Goal: Information Seeking & Learning: Learn about a topic

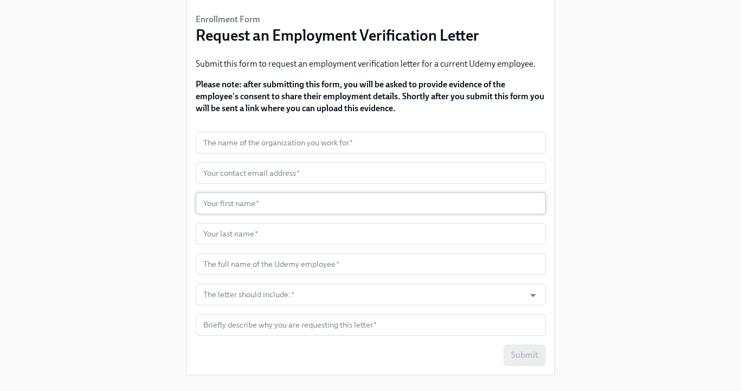
scroll to position [95, 0]
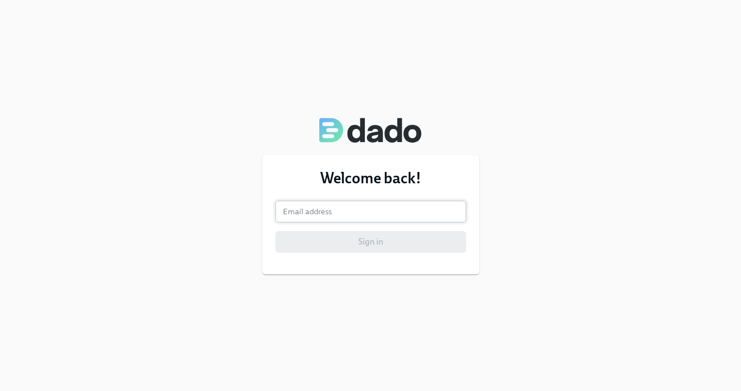
click at [369, 218] on input "email" at bounding box center [370, 211] width 191 height 22
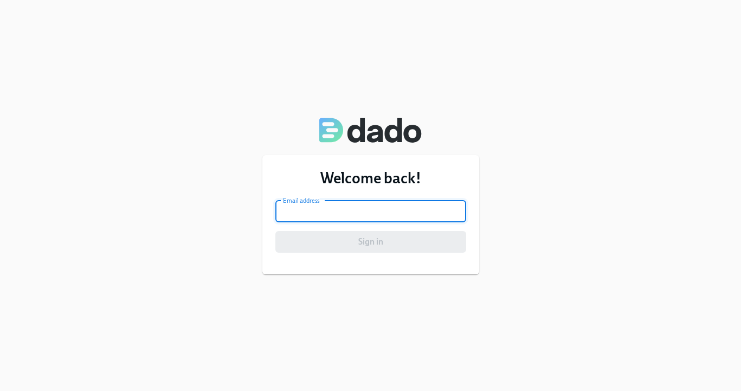
type input "[EMAIL_ADDRESS][DOMAIN_NAME]"
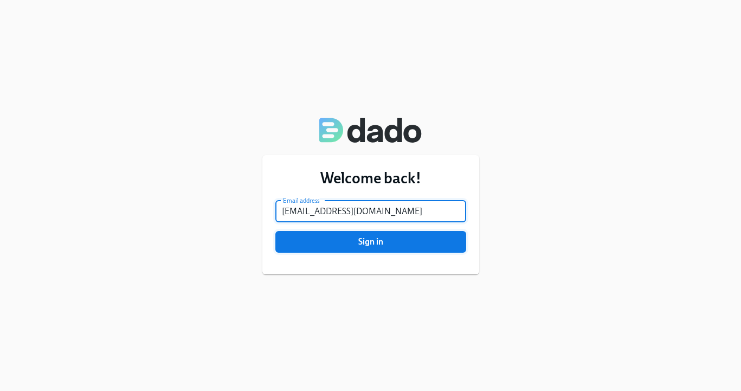
click at [363, 240] on span "Sign in" at bounding box center [371, 241] width 176 height 11
click at [371, 248] on button "Sign in" at bounding box center [370, 242] width 191 height 22
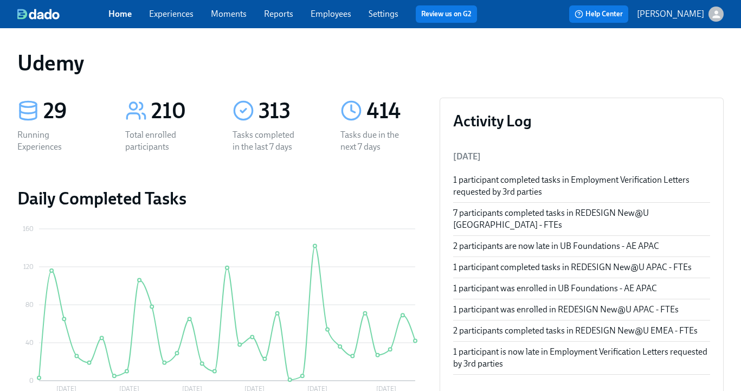
click at [183, 17] on link "Experiences" at bounding box center [171, 14] width 44 height 10
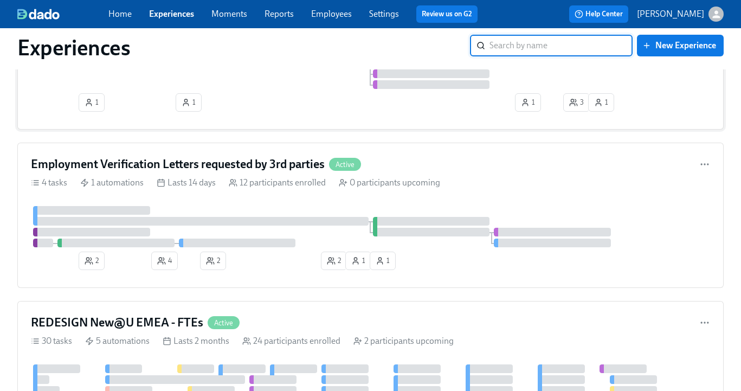
scroll to position [234, 0]
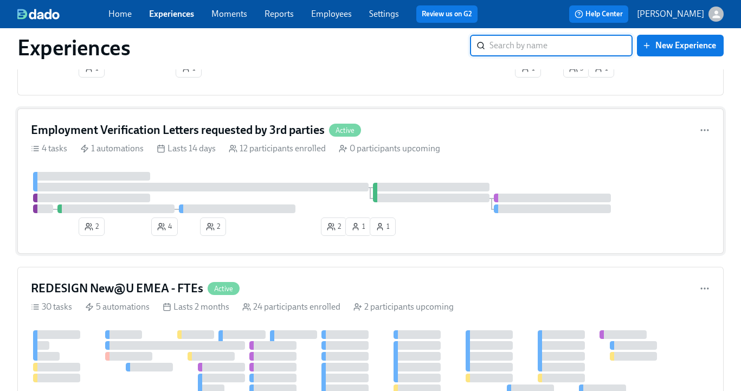
click at [281, 128] on h4 "Employment Verification Letters requested by 3rd parties" at bounding box center [178, 130] width 294 height 16
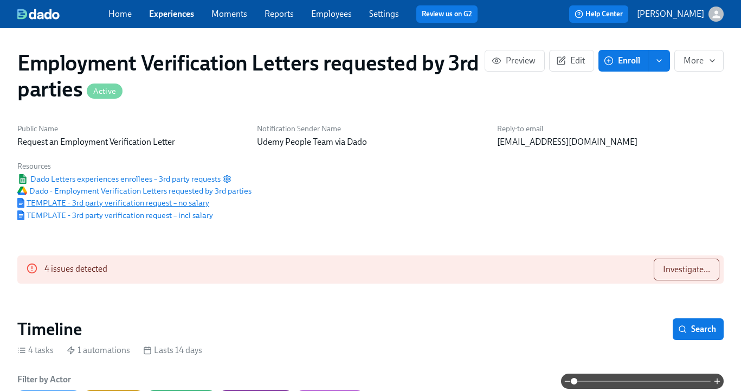
scroll to position [0, 484]
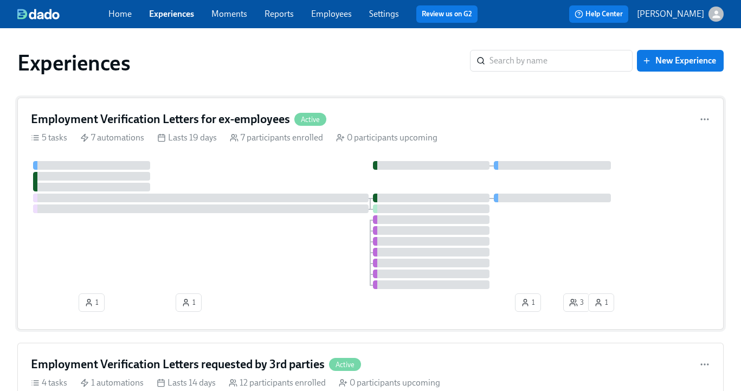
click at [186, 118] on h4 "Employment Verification Letters for ex-employees" at bounding box center [160, 119] width 259 height 16
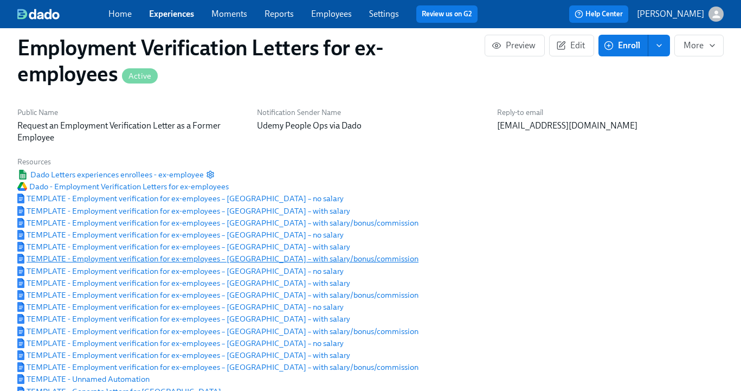
scroll to position [17, 0]
